Goal: Check status

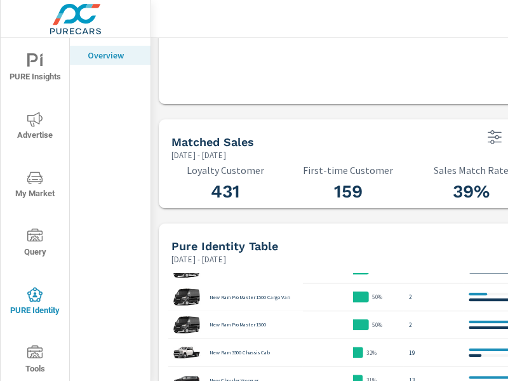
scroll to position [762, 0]
